Goal: Navigation & Orientation: Find specific page/section

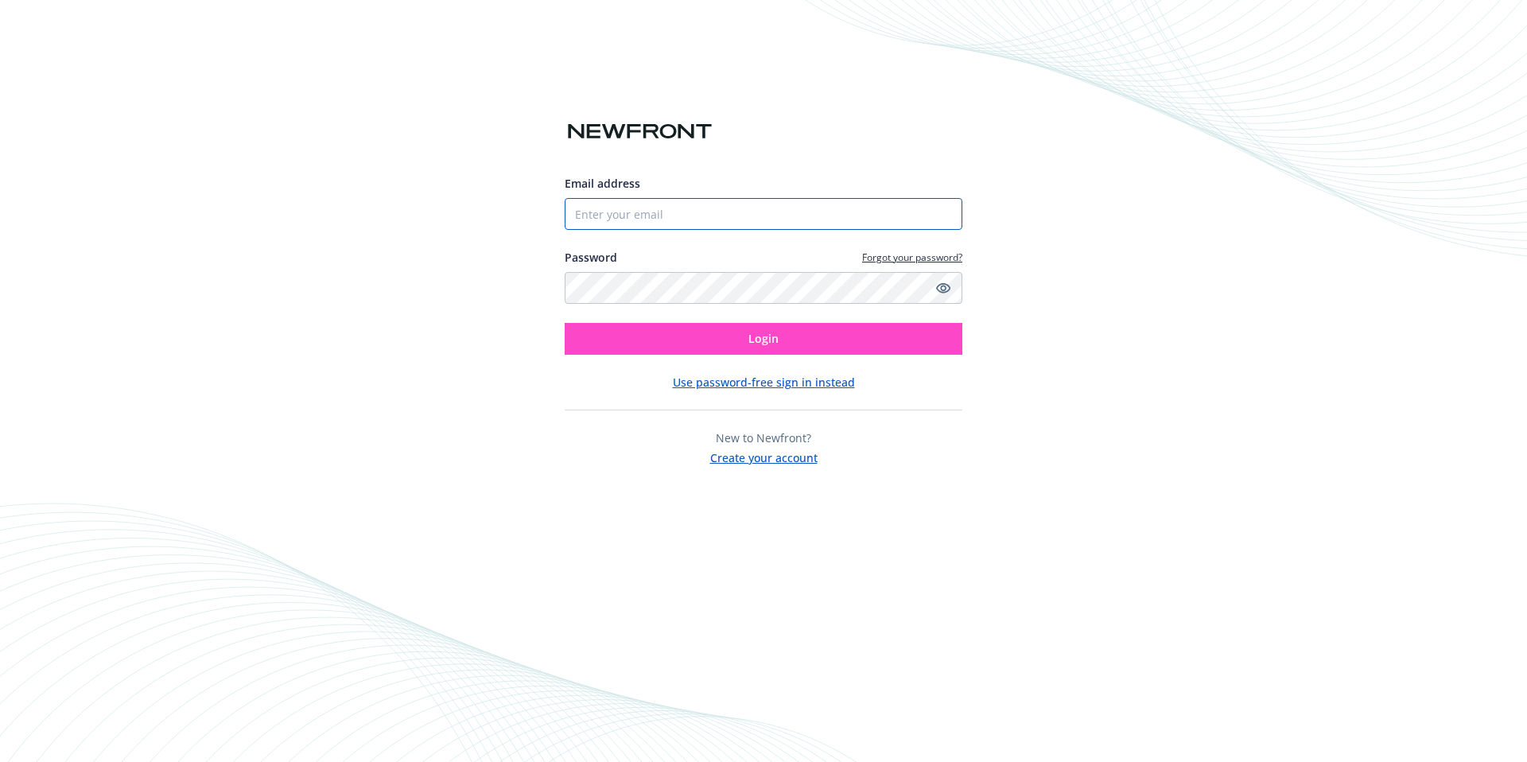
type input "[EMAIL_ADDRESS][DOMAIN_NAME]"
click at [707, 336] on button "Login" at bounding box center [764, 339] width 398 height 32
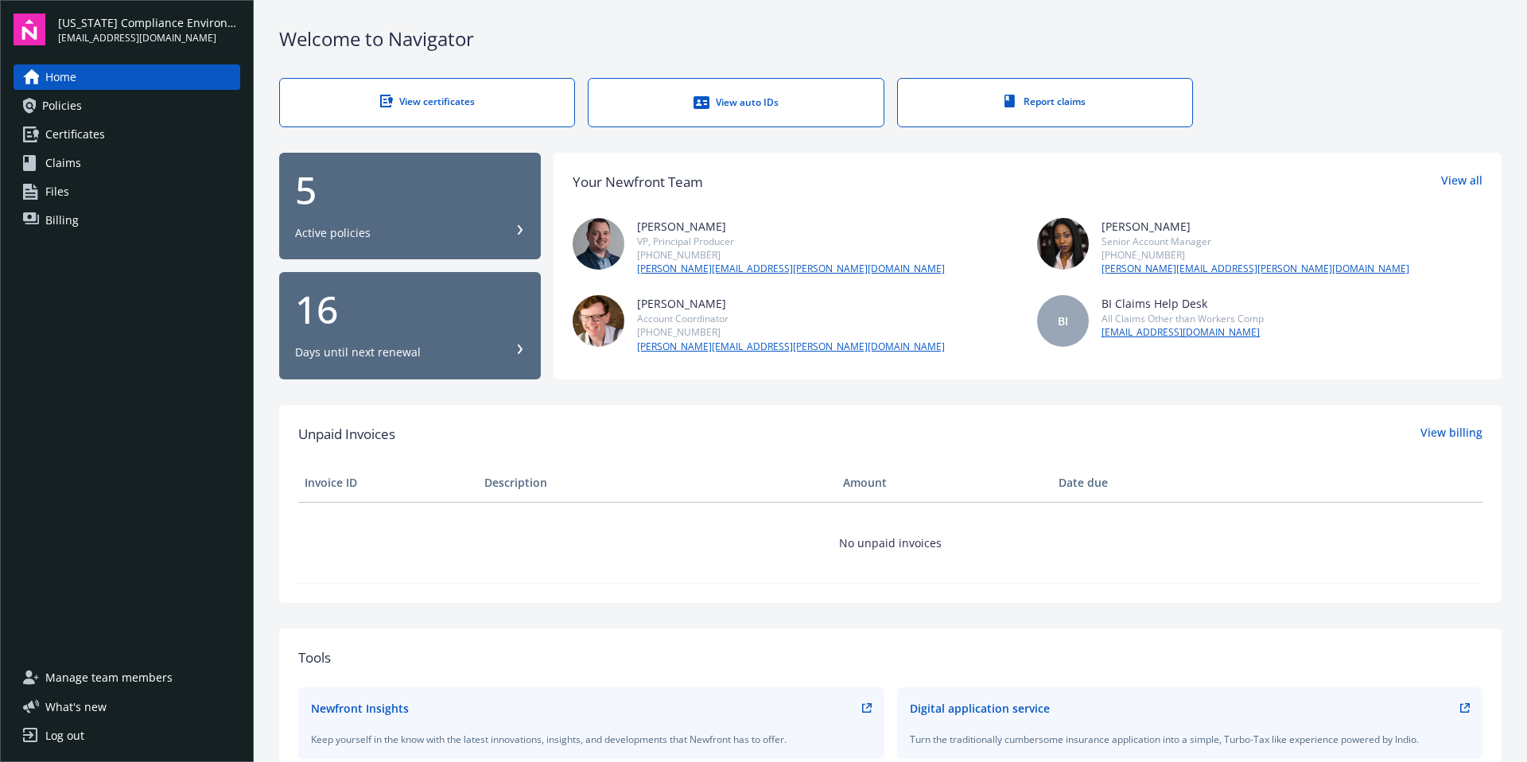
click at [68, 105] on span "Policies" at bounding box center [62, 105] width 40 height 25
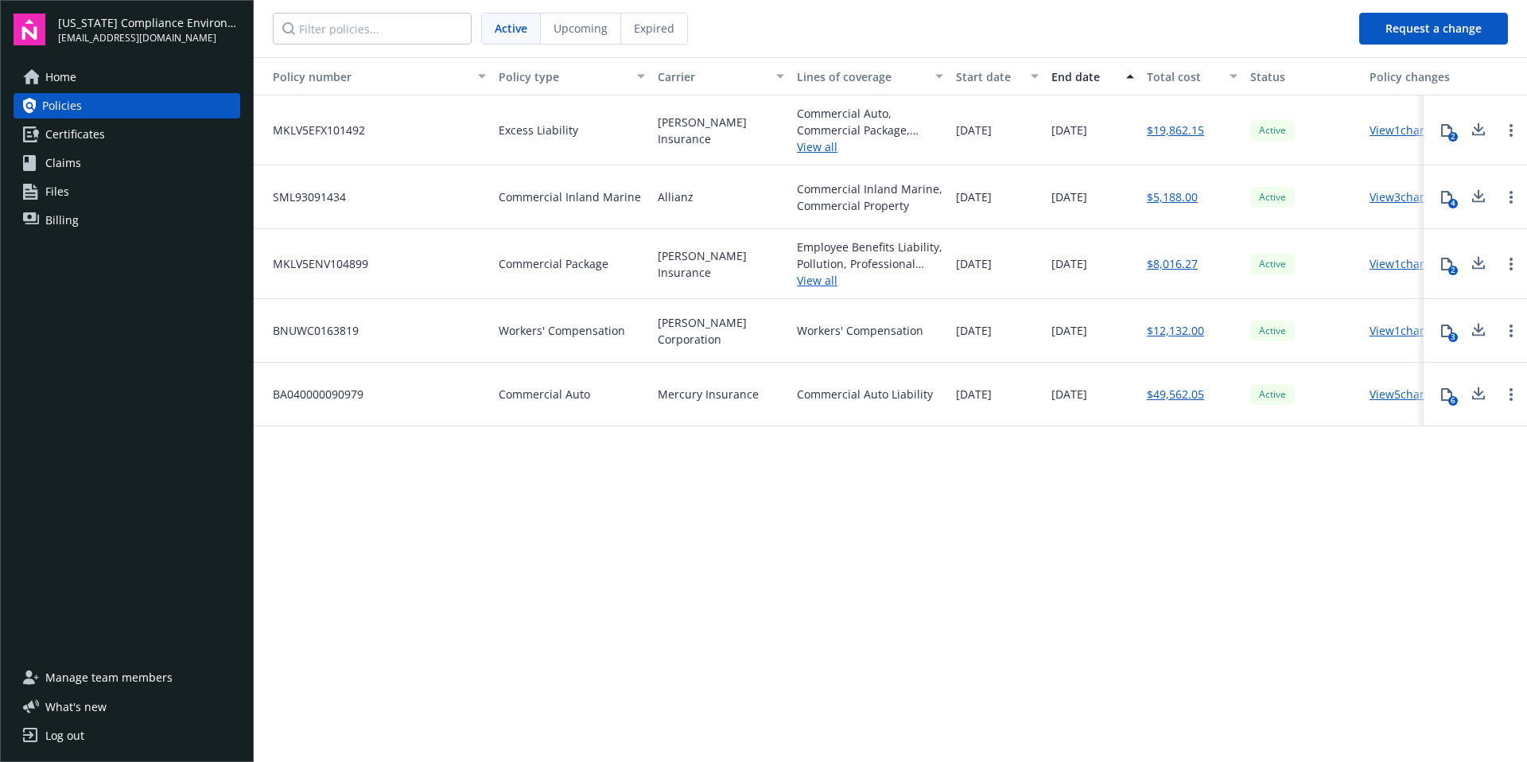
click at [598, 36] on span "Upcoming" at bounding box center [580, 28] width 54 height 17
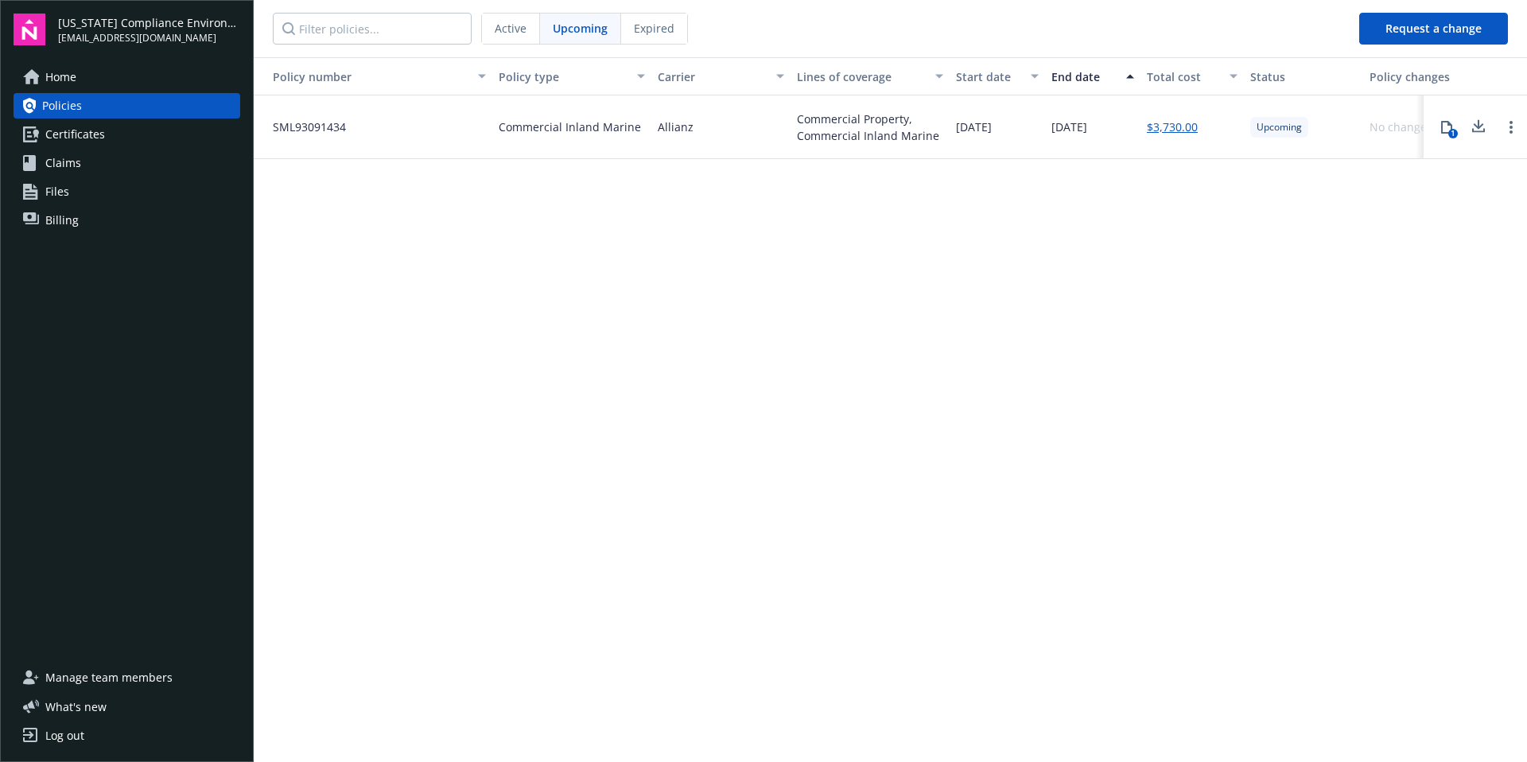
click at [509, 37] on div "Active" at bounding box center [511, 29] width 58 height 30
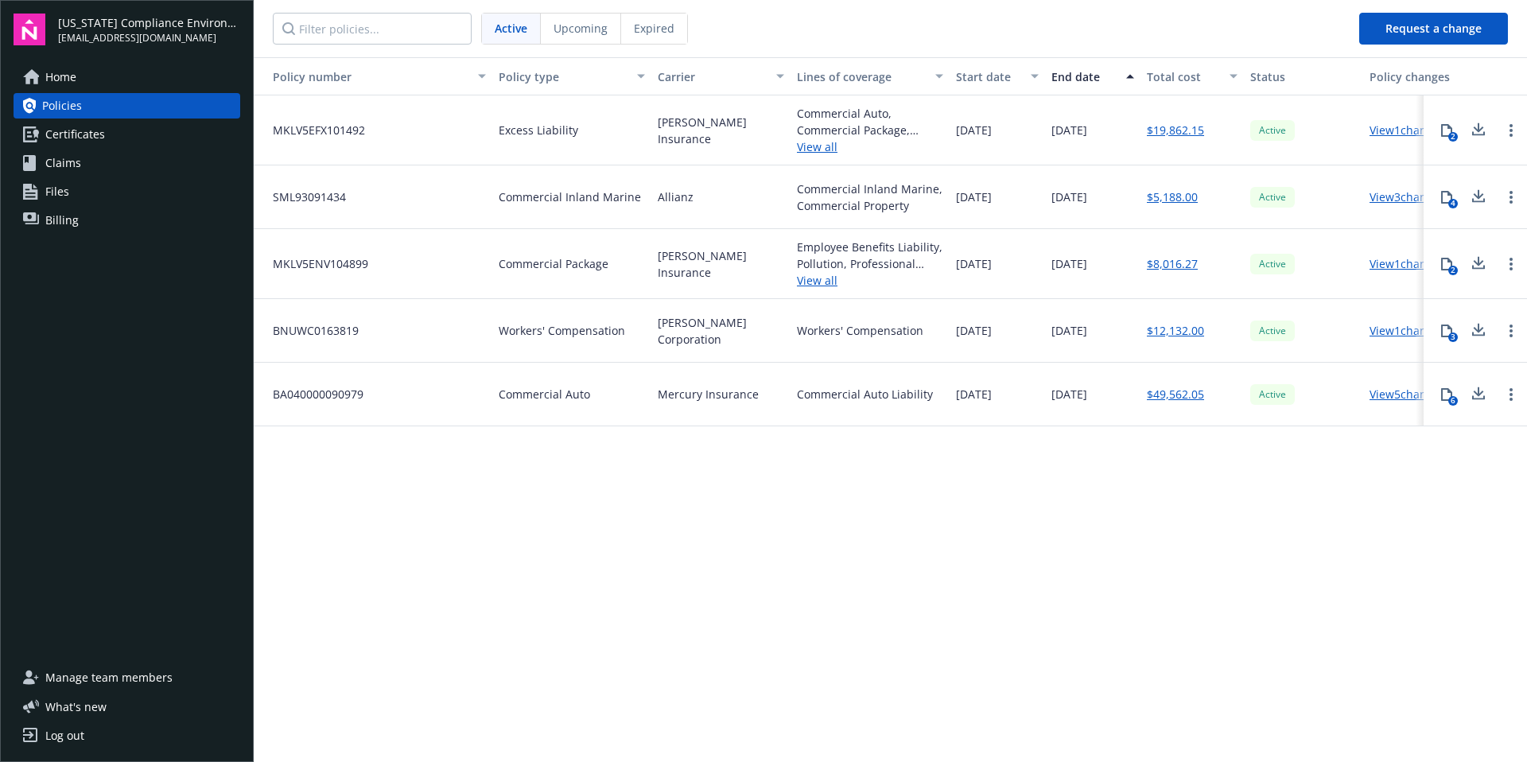
click at [58, 78] on span "Home" at bounding box center [60, 76] width 31 height 25
